Goal: Task Accomplishment & Management: Use online tool/utility

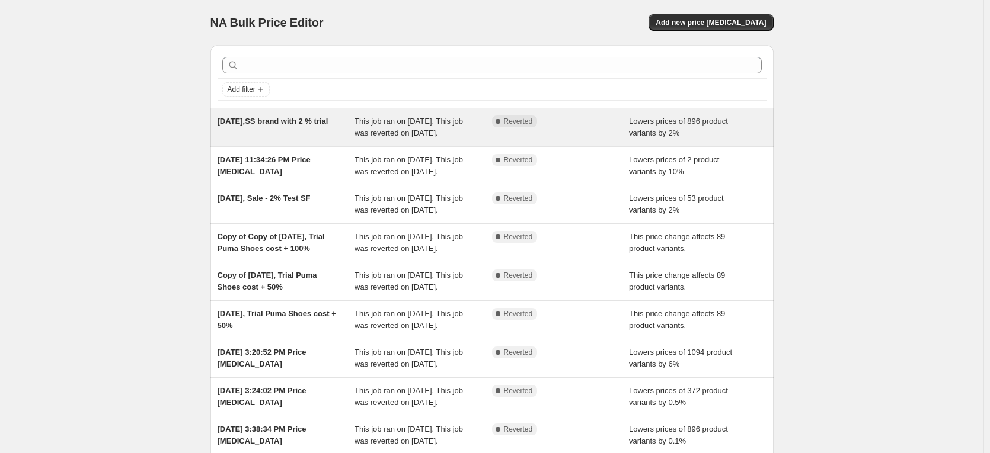
click at [281, 139] on div "[DATE],SS brand with 2 % trial" at bounding box center [285, 128] width 137 height 24
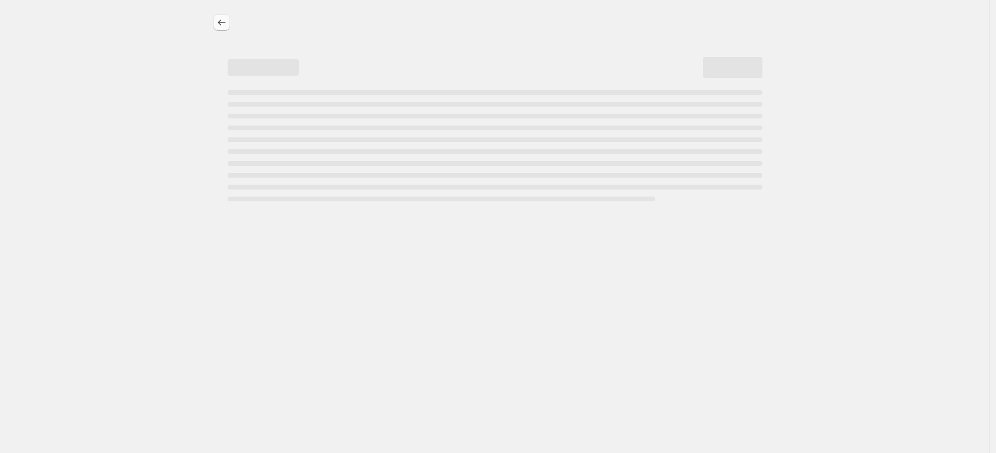
select select "percentage"
select select "no_change"
select select "vendor"
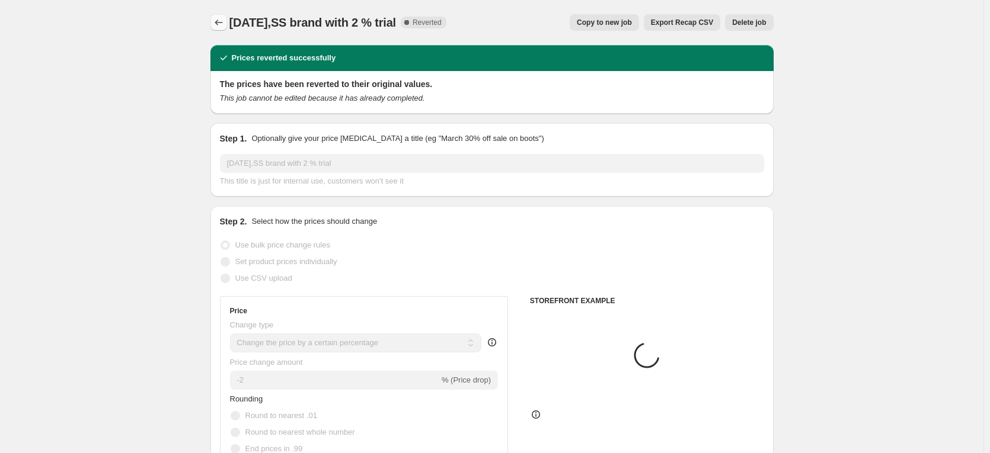
click at [225, 20] on icon "Price change jobs" at bounding box center [219, 23] width 12 height 12
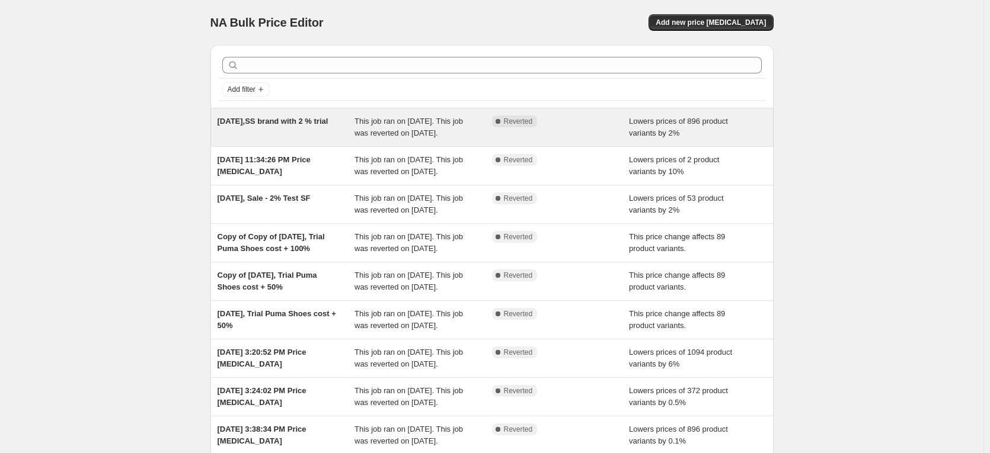
click at [297, 127] on div "[DATE],SS brand with 2 % trial" at bounding box center [285, 128] width 137 height 24
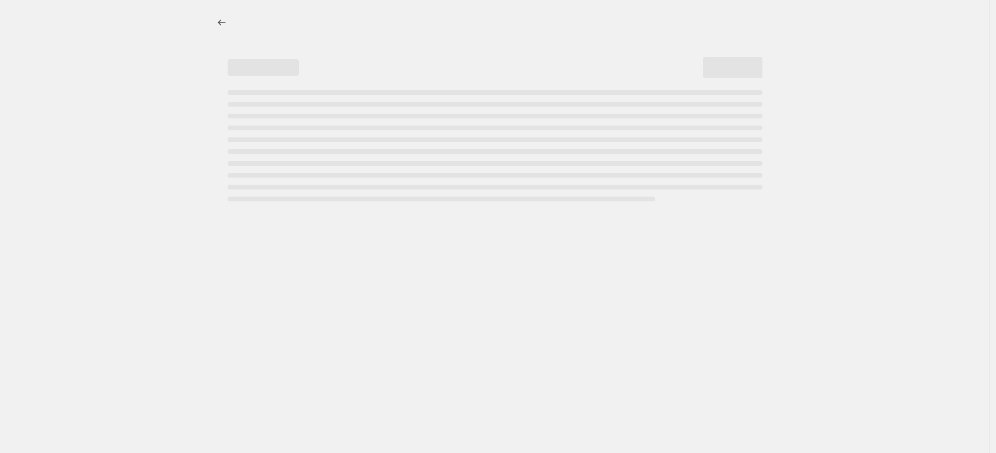
select select "percentage"
select select "no_change"
select select "vendor"
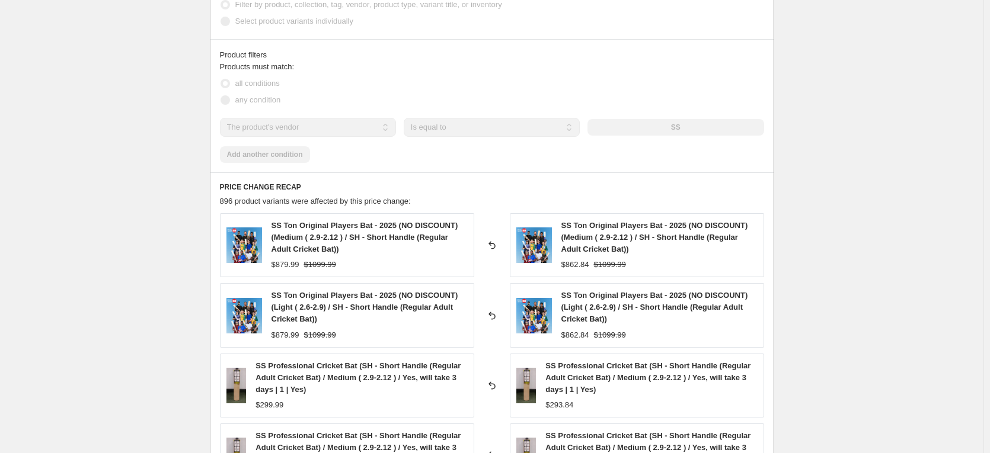
scroll to position [790, 0]
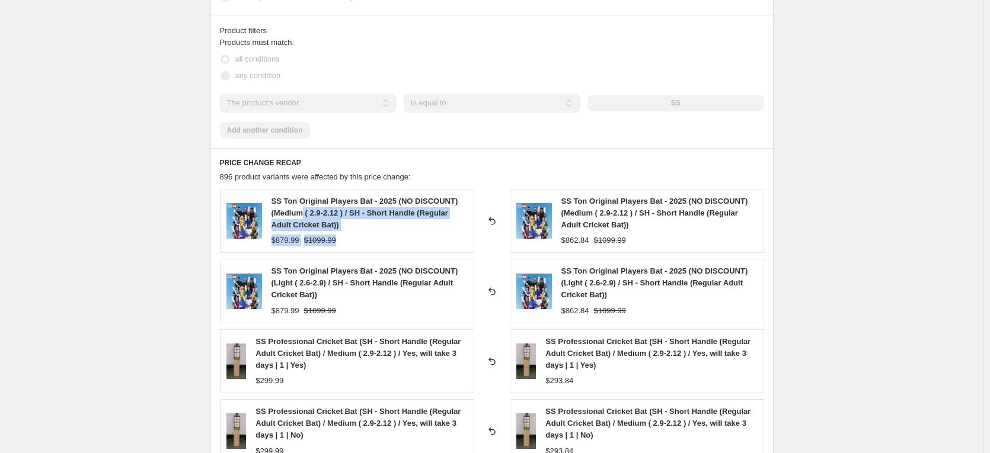
drag, startPoint x: 339, startPoint y: 241, endPoint x: 307, endPoint y: 213, distance: 42.0
click at [307, 213] on div "SS Ton Original Players Bat - 2025 (NO DISCOUNT) (Medium ( 2.9-2.12 ) / SH - Sh…" at bounding box center [369, 221] width 196 height 51
click at [139, 220] on div "Sep 19, 2025,SS brand with 2 % trial. This page is ready Sep 19, 2025,SS brand …" at bounding box center [491, 70] width 983 height 1720
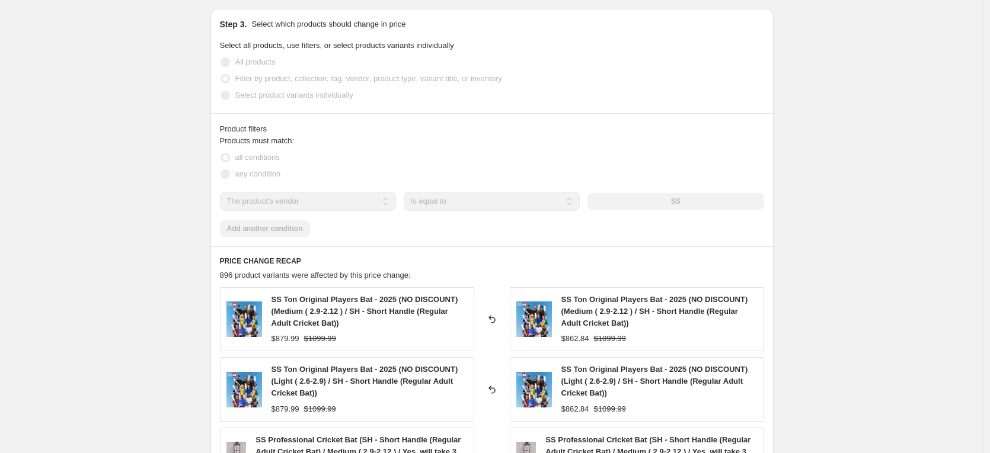
click at [274, 81] on span "Filter by product, collection, tag, vendor, product type, variant title, or inv…" at bounding box center [368, 78] width 267 height 9
click at [385, 82] on span "Filter by product, collection, tag, vendor, product type, variant title, or inv…" at bounding box center [368, 78] width 267 height 9
click at [226, 85] on label "Filter by product, collection, tag, vendor, product type, variant title, or inv…" at bounding box center [361, 79] width 282 height 17
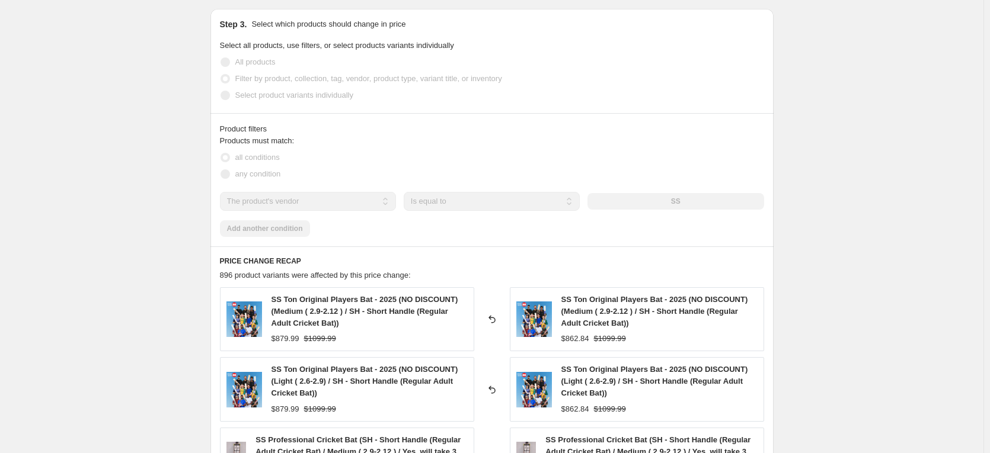
scroll to position [593, 0]
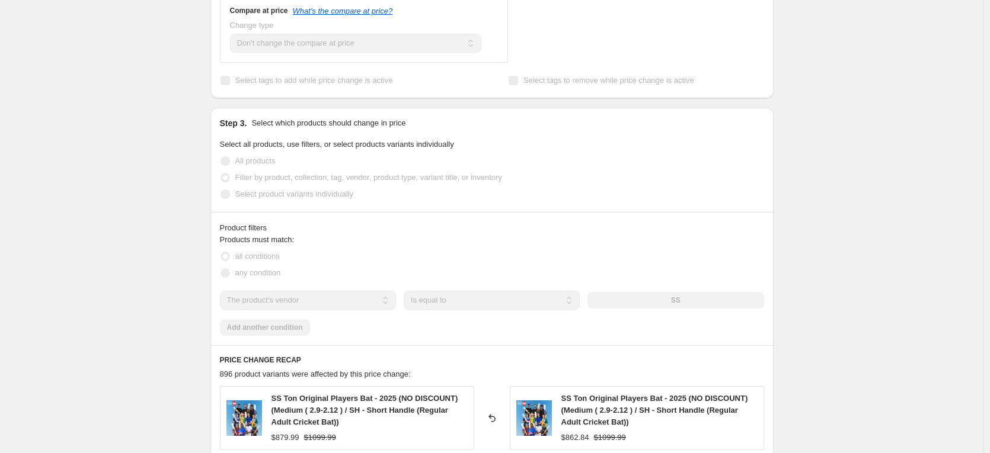
click at [223, 180] on span at bounding box center [224, 177] width 9 height 9
drag, startPoint x: 235, startPoint y: 180, endPoint x: 326, endPoint y: 172, distance: 91.0
click at [301, 177] on label "Filter by product, collection, tag, vendor, product type, variant title, or inv…" at bounding box center [361, 177] width 282 height 17
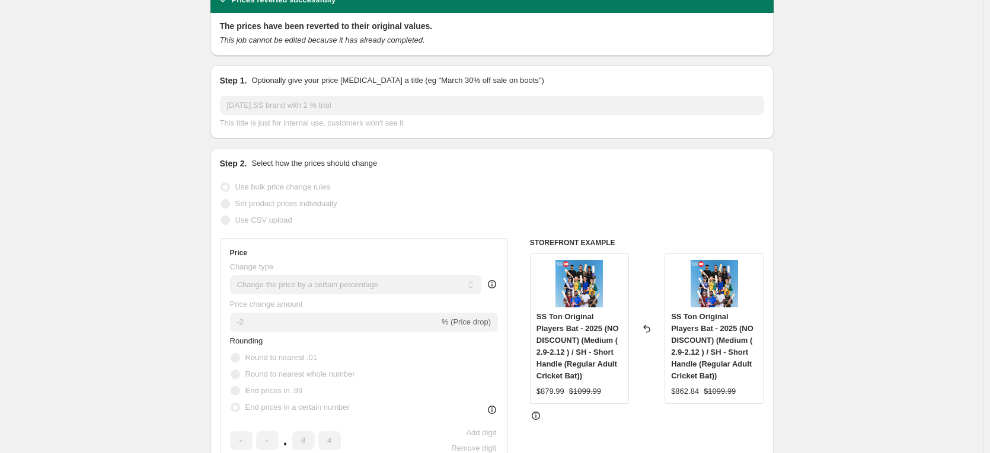
scroll to position [0, 0]
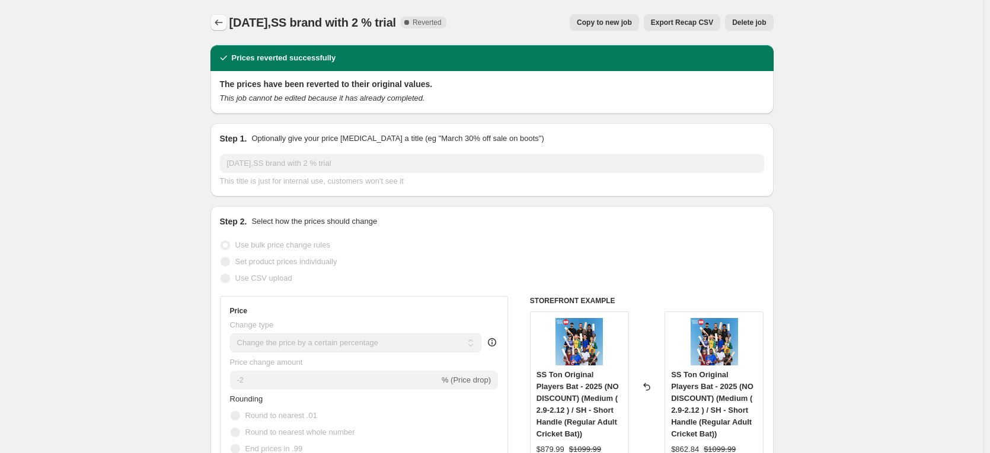
click at [220, 25] on icon "Price change jobs" at bounding box center [219, 23] width 8 height 6
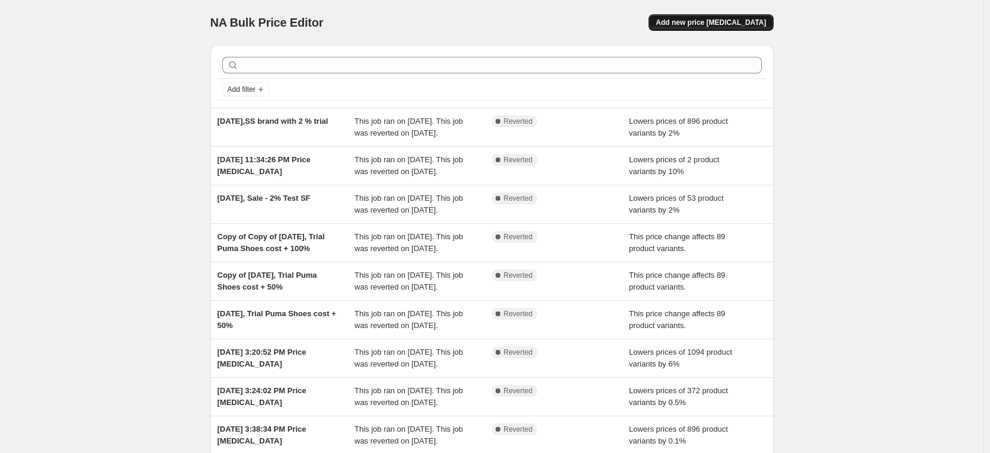
click at [742, 23] on span "Add new price change job" at bounding box center [710, 22] width 110 height 9
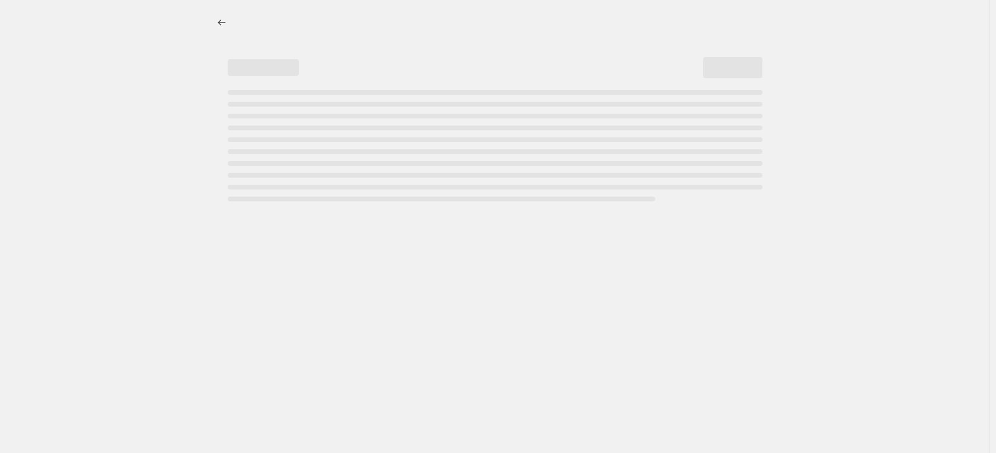
select select "percentage"
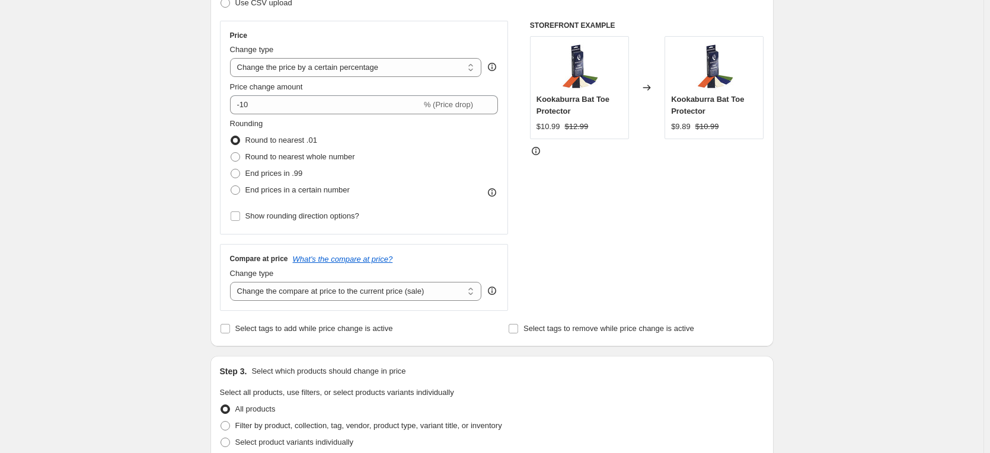
scroll to position [494, 0]
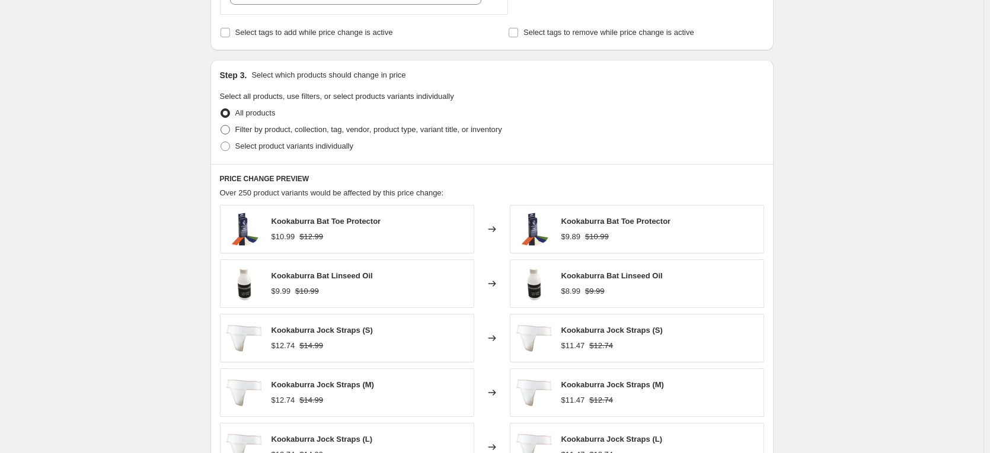
click at [302, 131] on span "Filter by product, collection, tag, vendor, product type, variant title, or inv…" at bounding box center [368, 129] width 267 height 9
click at [221, 126] on input "Filter by product, collection, tag, vendor, product type, variant title, or inv…" at bounding box center [220, 125] width 1 height 1
radio input "true"
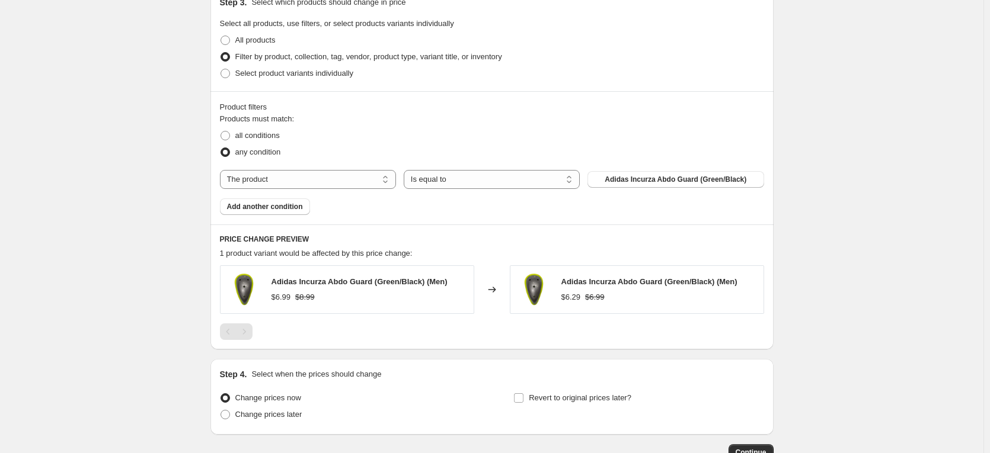
scroll to position [593, 0]
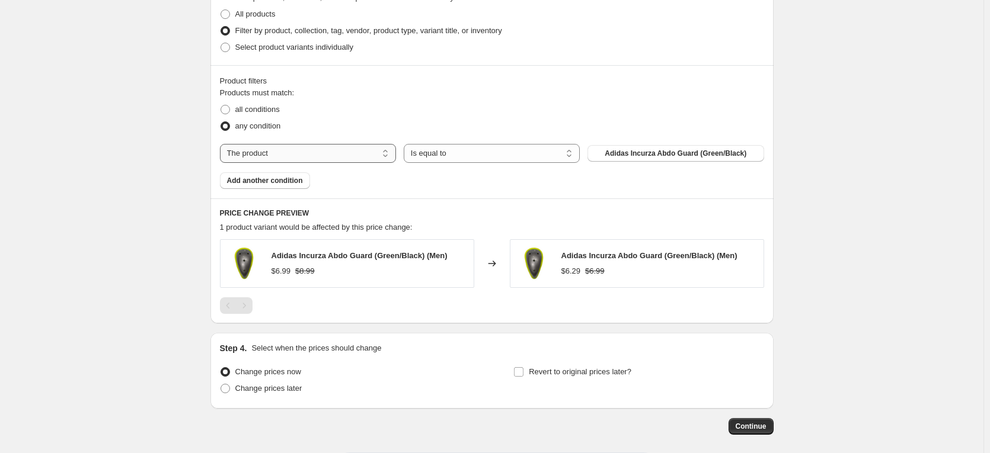
click at [353, 152] on select "The product The product's collection The product's tag The product's vendor The…" at bounding box center [308, 153] width 176 height 19
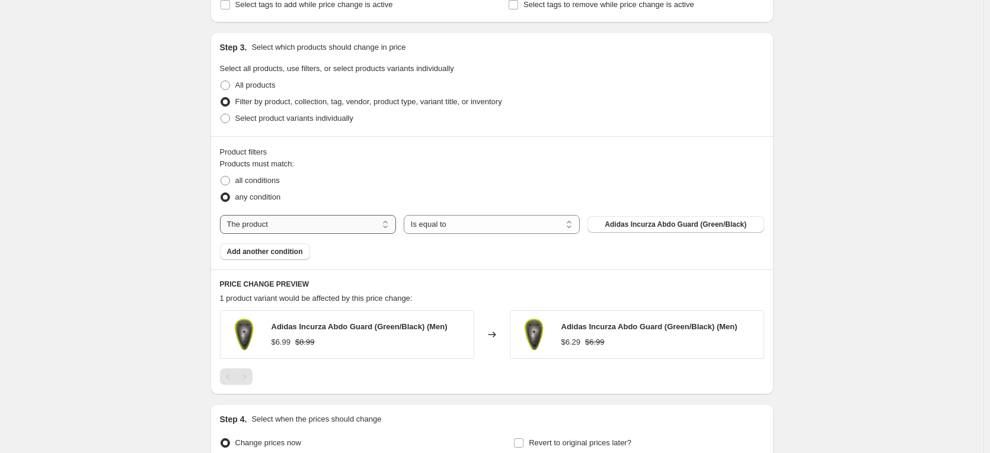
scroll to position [494, 0]
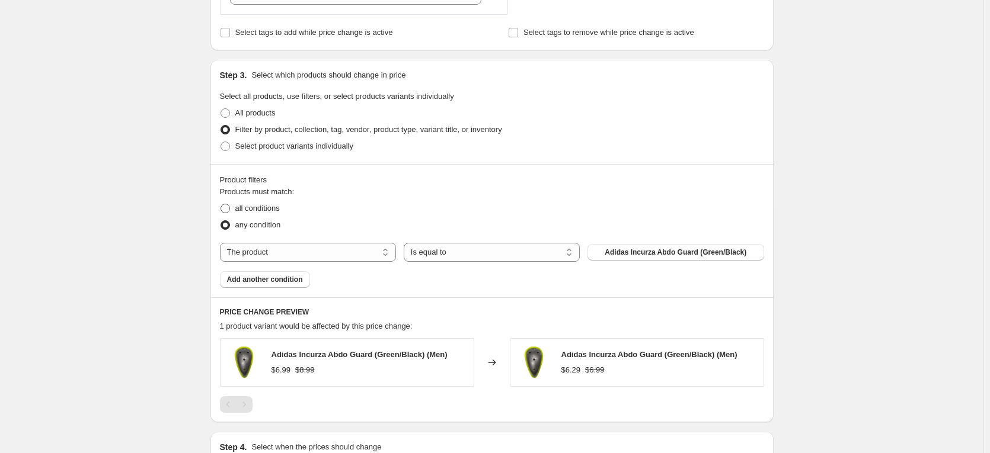
click at [241, 210] on span "all conditions" at bounding box center [257, 208] width 44 height 9
click at [221, 204] on input "all conditions" at bounding box center [220, 204] width 1 height 1
radio input "true"
click at [258, 223] on span "any condition" at bounding box center [258, 224] width 46 height 9
click at [221, 221] on input "any condition" at bounding box center [220, 220] width 1 height 1
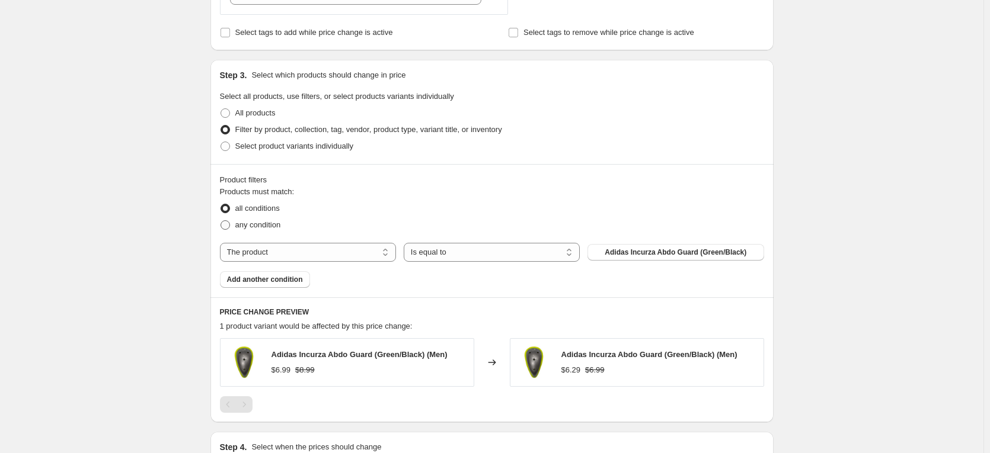
radio input "true"
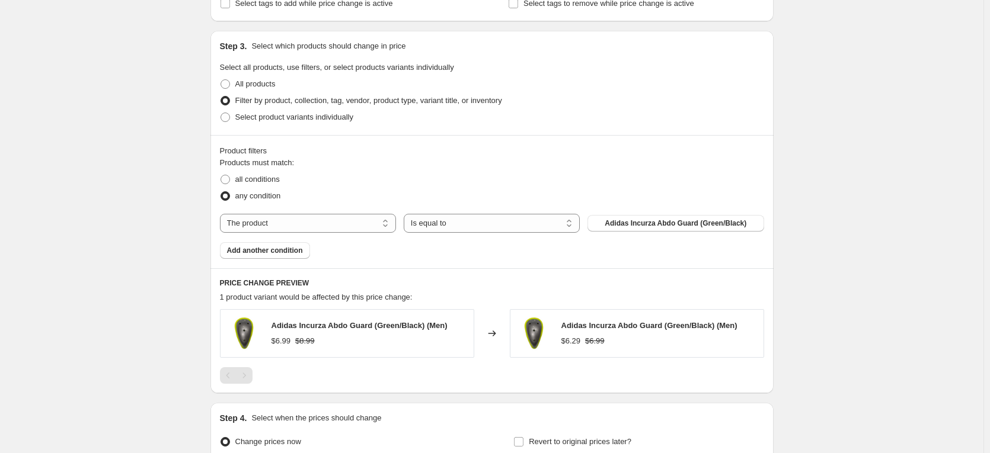
scroll to position [548, 0]
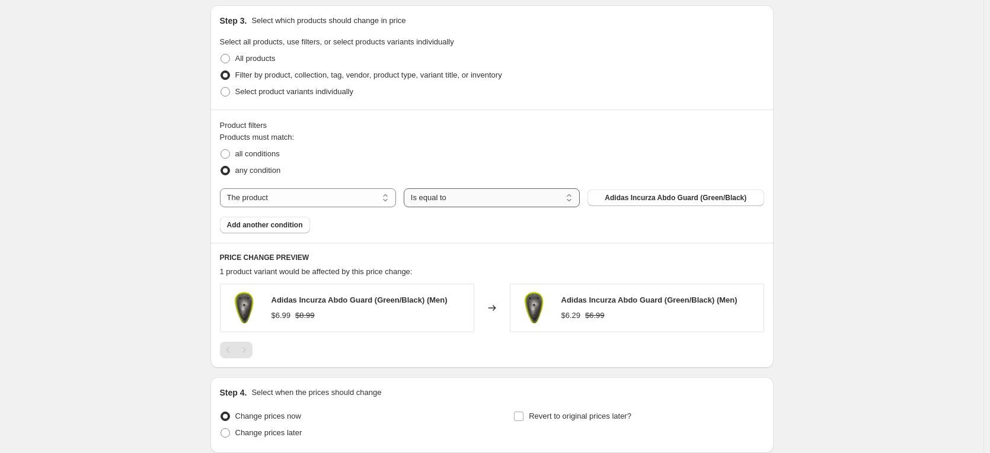
click at [496, 200] on select "Is equal to Is not equal to" at bounding box center [492, 197] width 176 height 19
drag, startPoint x: 496, startPoint y: 200, endPoint x: 489, endPoint y: 196, distance: 8.1
click at [496, 200] on select "Is equal to Is not equal to" at bounding box center [492, 197] width 176 height 19
click at [363, 195] on select "The product The product's collection The product's tag The product's vendor The…" at bounding box center [308, 197] width 176 height 19
select select "vendor"
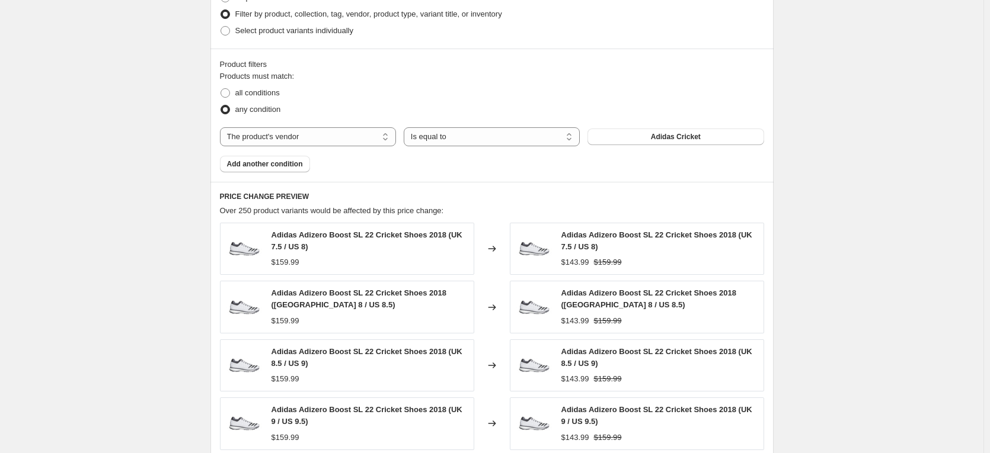
scroll to position [647, 0]
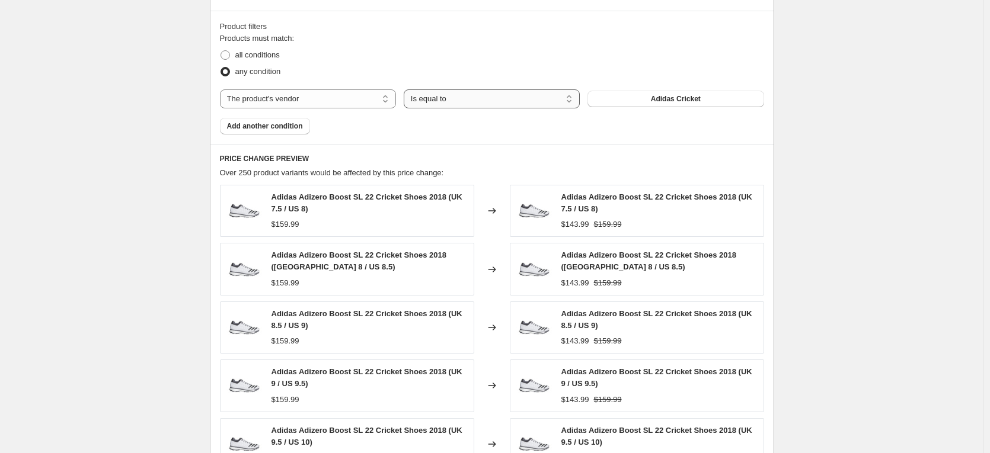
click at [461, 100] on select "Is equal to Is not equal to" at bounding box center [492, 98] width 176 height 19
click at [651, 97] on button "Adidas Cricket" at bounding box center [675, 99] width 176 height 17
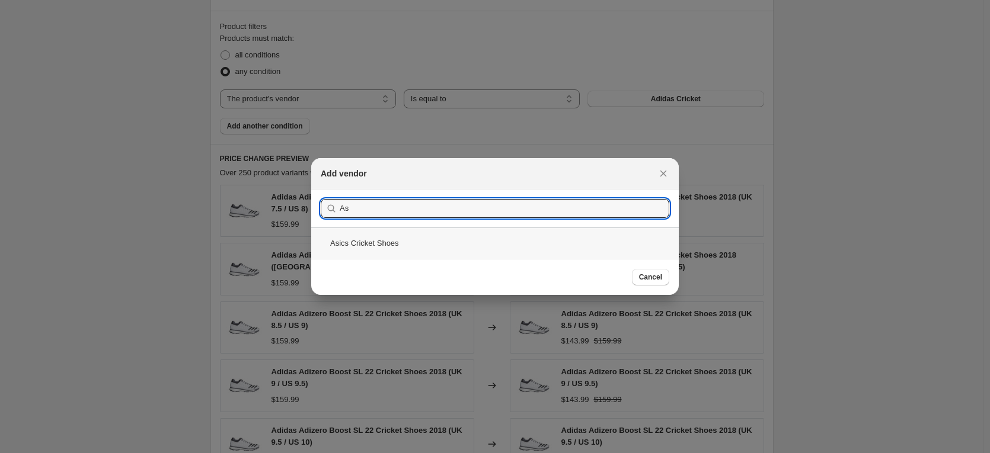
type input "As"
click at [379, 245] on div "Asics Cricket Shoes" at bounding box center [494, 243] width 367 height 31
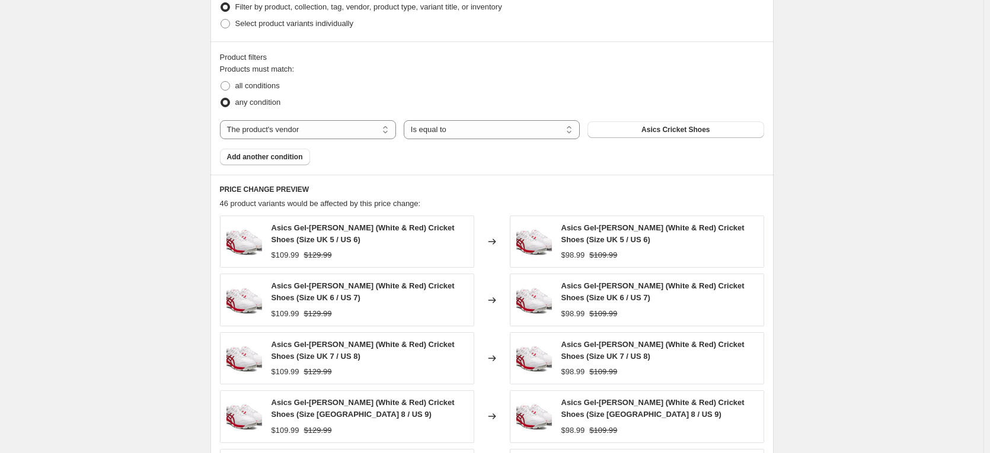
scroll to position [588, 0]
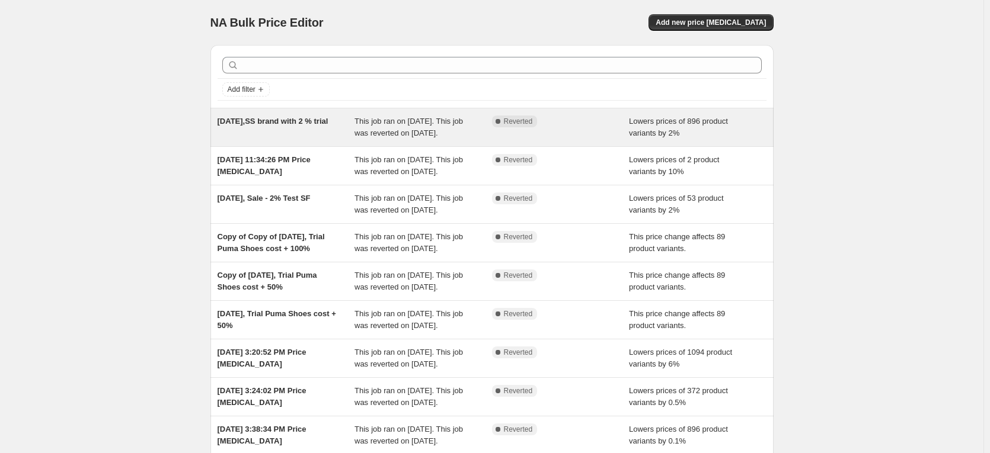
click at [286, 124] on span "Sep 19, 2025,SS brand with 2 % trial" at bounding box center [272, 121] width 111 height 9
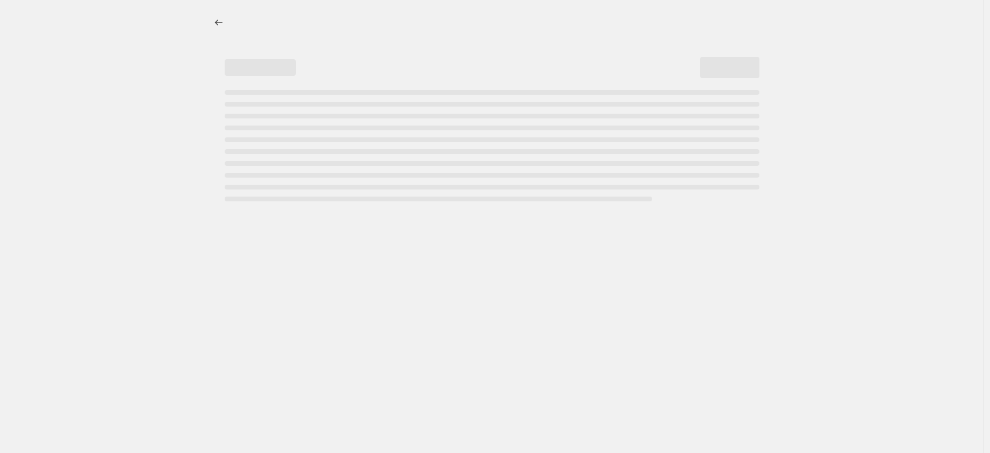
select select "percentage"
select select "no_change"
select select "vendor"
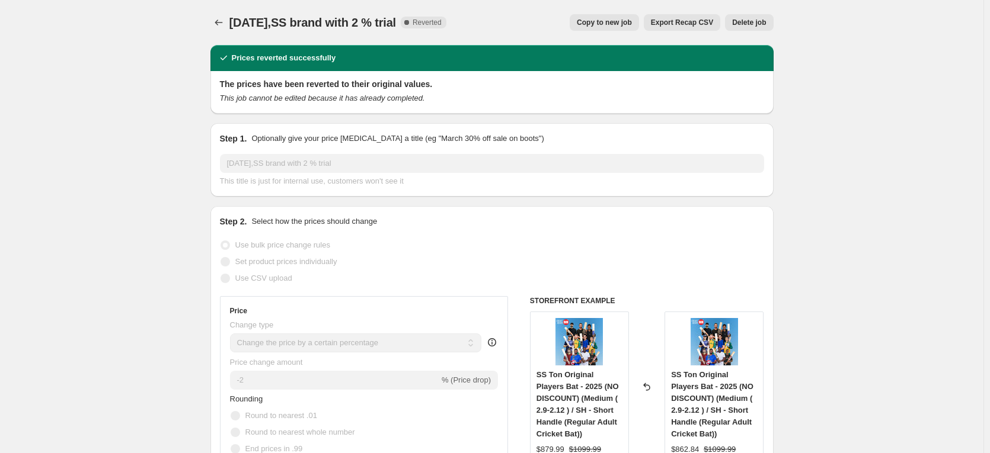
scroll to position [99, 0]
